Goal: Navigation & Orientation: Find specific page/section

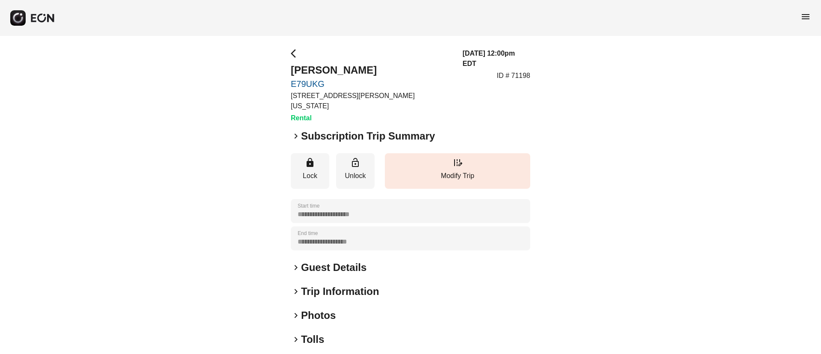
click at [293, 131] on span "keyboard_arrow_right" at bounding box center [296, 136] width 10 height 10
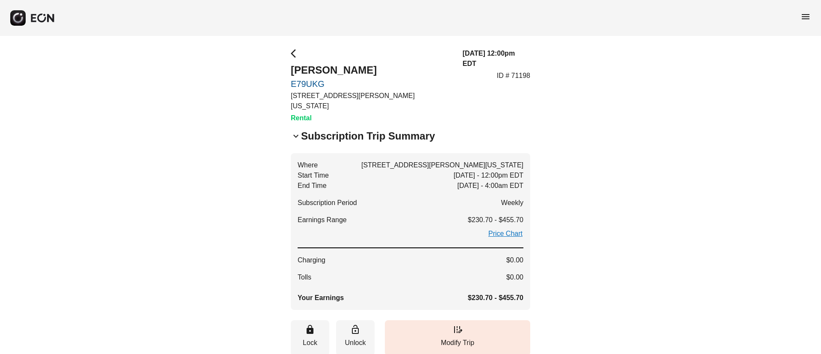
click at [296, 131] on span "keyboard_arrow_down" at bounding box center [296, 136] width 10 height 10
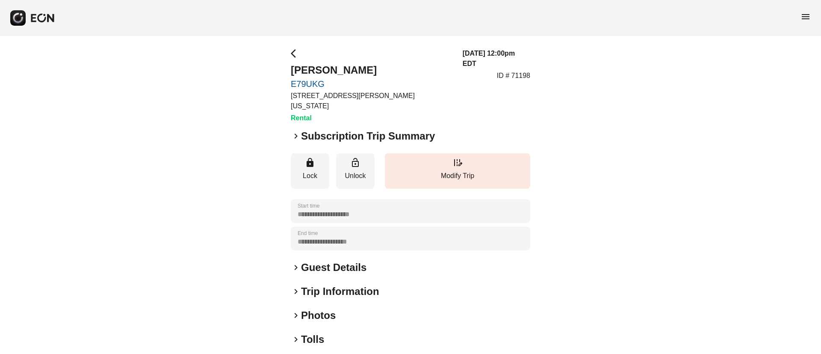
click at [295, 131] on span "keyboard_arrow_right" at bounding box center [296, 136] width 10 height 10
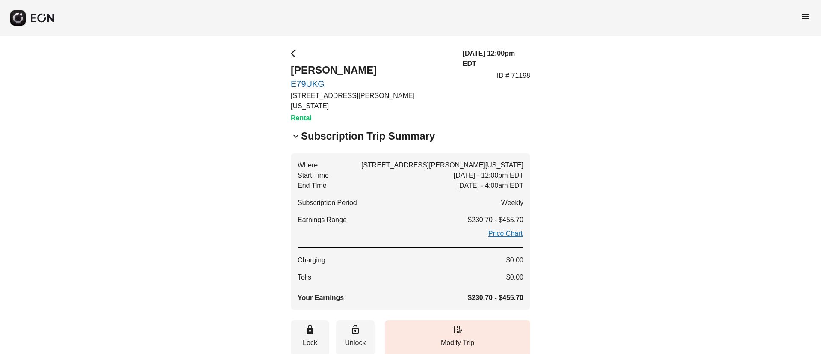
click at [292, 131] on span "keyboard_arrow_down" at bounding box center [296, 136] width 10 height 10
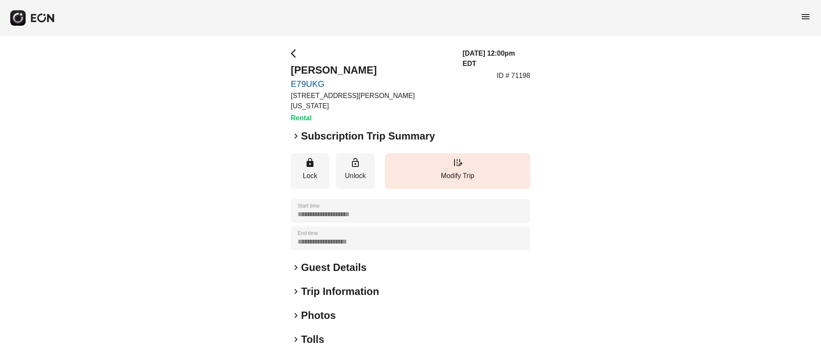
scroll to position [73, 0]
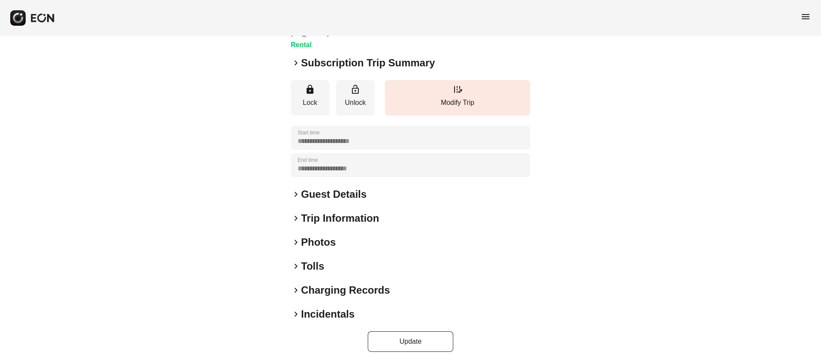
click at [338, 235] on div "keyboard_arrow_right Photos" at bounding box center [411, 242] width 240 height 14
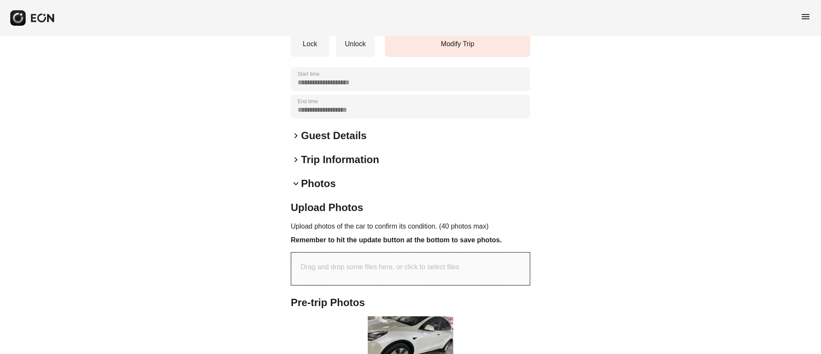
scroll to position [319, 0]
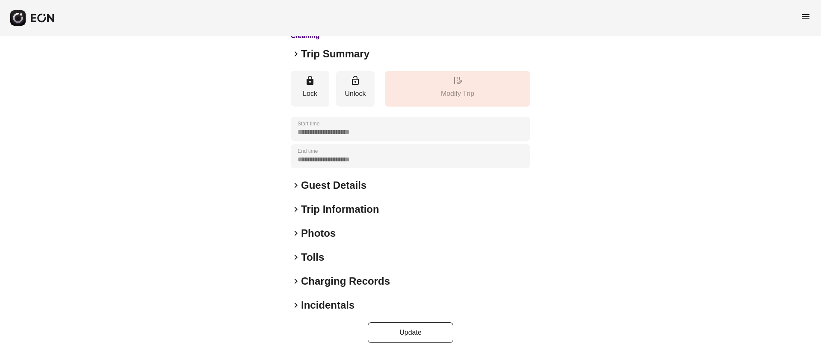
scroll to position [73, 0]
click at [377, 237] on div "keyboard_arrow_right Photos" at bounding box center [411, 232] width 240 height 14
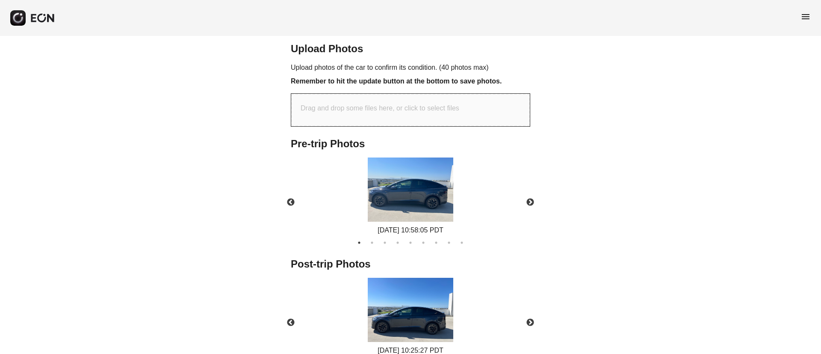
scroll to position [344, 0]
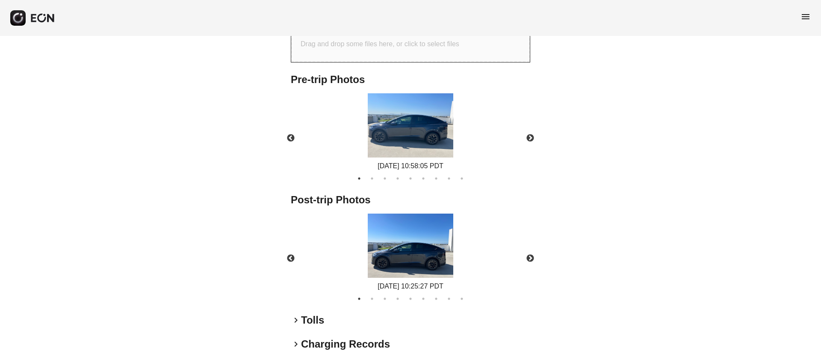
click at [418, 140] on img at bounding box center [411, 125] width 86 height 64
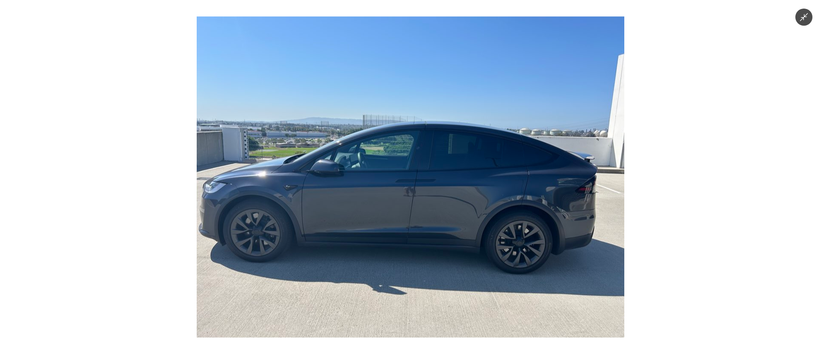
click at [418, 140] on img at bounding box center [411, 177] width 428 height 321
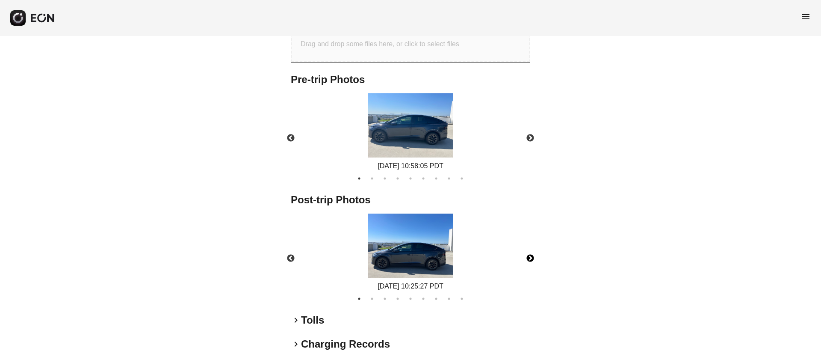
click at [528, 257] on button "Next" at bounding box center [530, 258] width 30 height 30
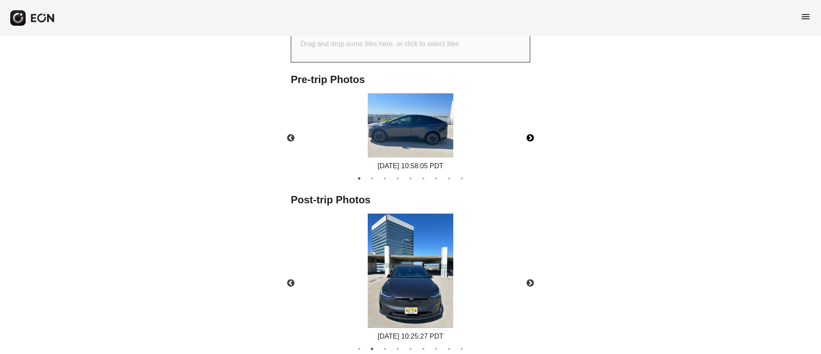
click at [528, 133] on button "Next" at bounding box center [530, 138] width 30 height 30
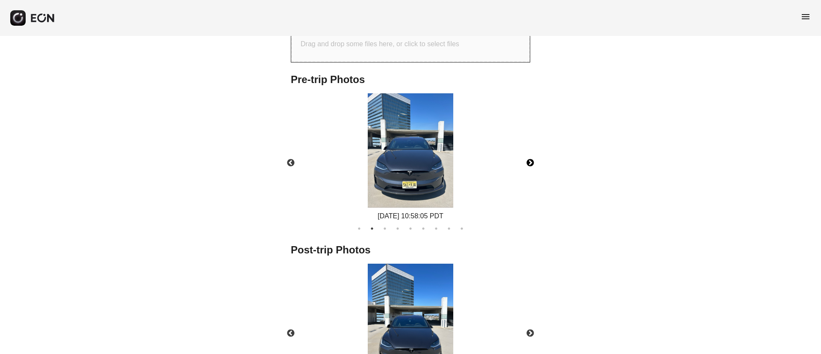
scroll to position [409, 0]
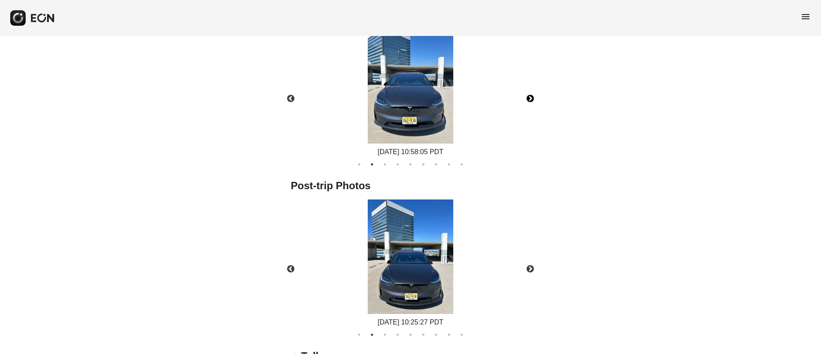
click at [535, 100] on button "Next" at bounding box center [530, 99] width 30 height 30
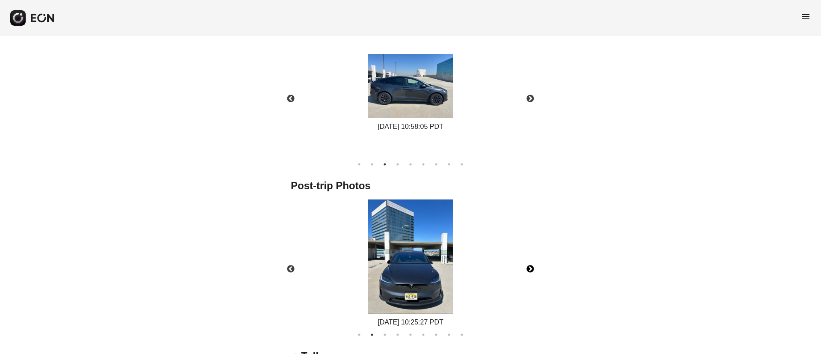
click at [533, 272] on button "Next" at bounding box center [530, 269] width 30 height 30
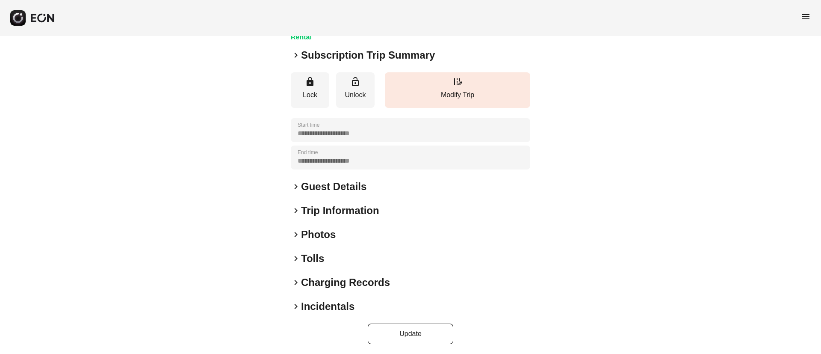
scroll to position [73, 0]
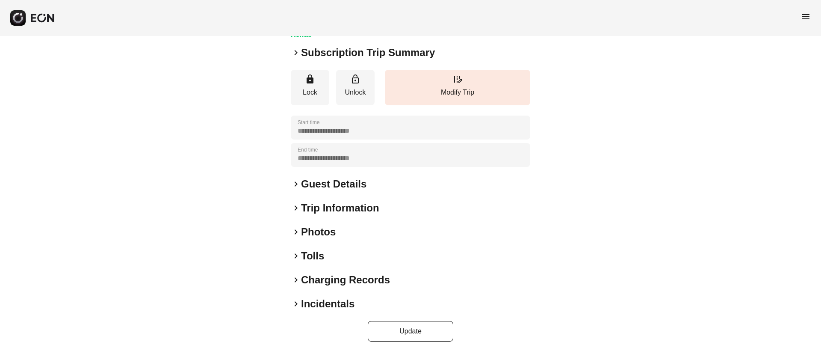
click at [378, 228] on div "keyboard_arrow_right Photos" at bounding box center [411, 232] width 240 height 14
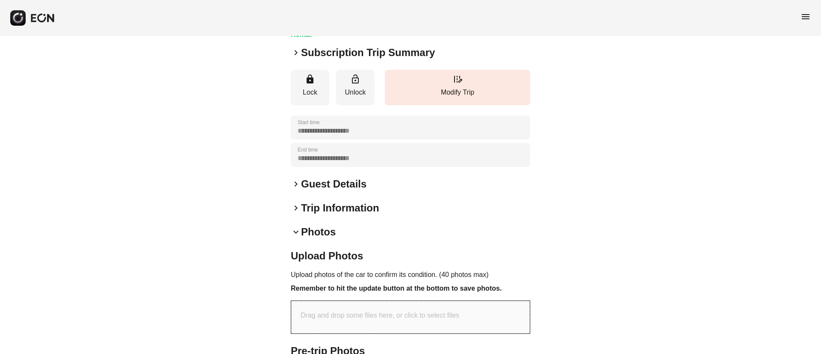
scroll to position [266, 0]
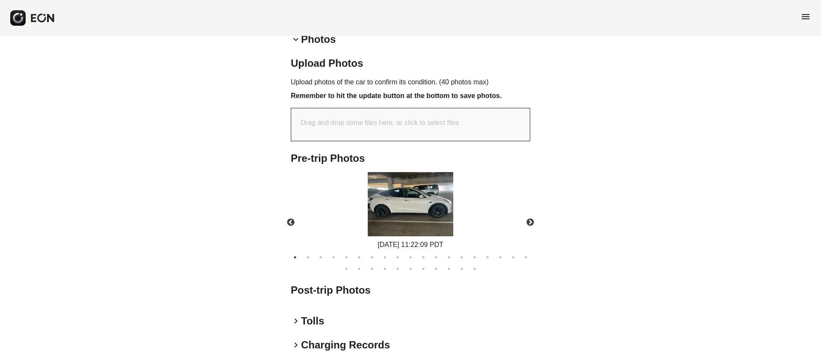
click at [406, 214] on img at bounding box center [411, 204] width 86 height 64
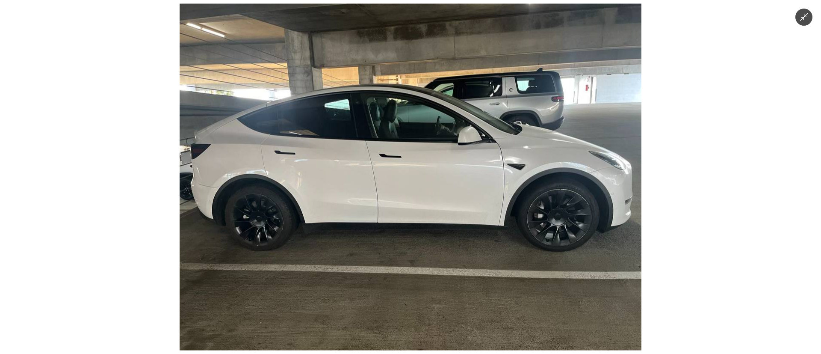
click at [406, 214] on img at bounding box center [411, 177] width 462 height 346
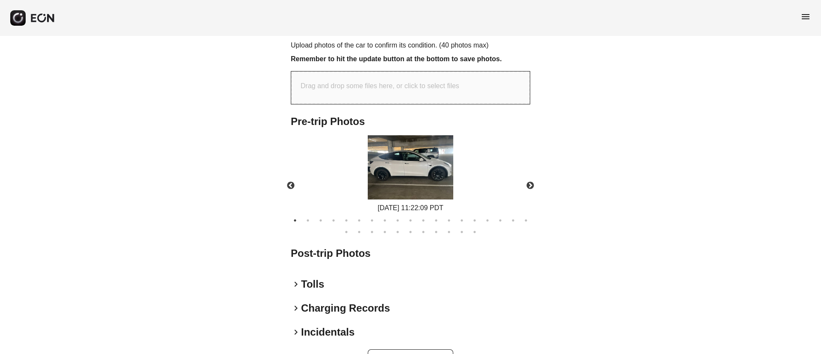
scroll to position [330, 0]
